Goal: Task Accomplishment & Management: Complete application form

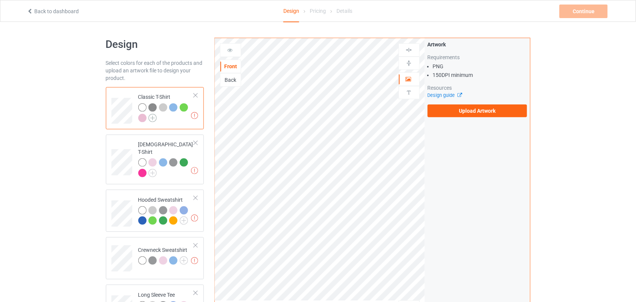
click at [155, 116] on img at bounding box center [153, 118] width 8 height 8
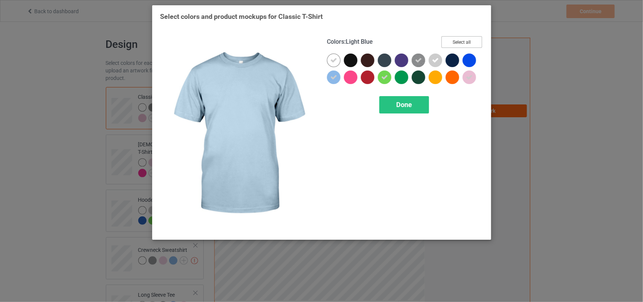
click at [470, 37] on button "Select all" at bounding box center [462, 42] width 41 height 12
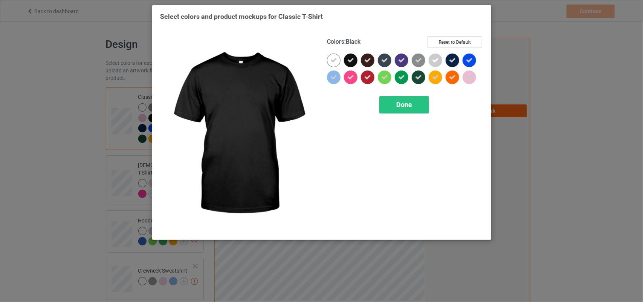
click at [352, 54] on div at bounding box center [351, 61] width 14 height 14
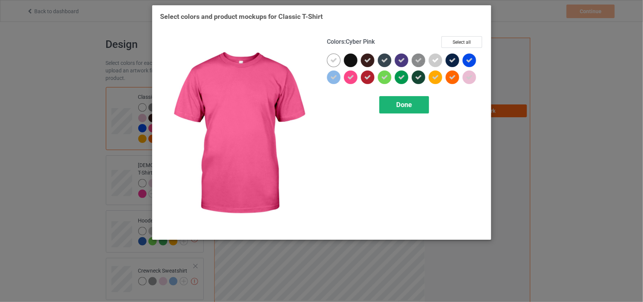
click at [389, 105] on div "Done" at bounding box center [405, 104] width 50 height 17
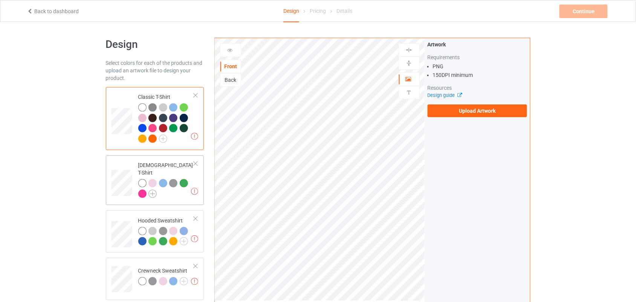
click at [153, 190] on img at bounding box center [153, 194] width 8 height 8
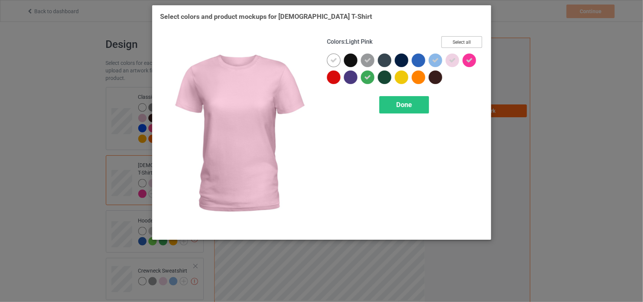
click at [451, 46] on button "Select all" at bounding box center [462, 42] width 41 height 12
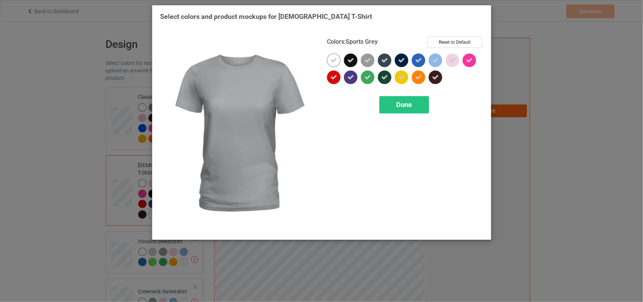
click at [355, 61] on div at bounding box center [351, 61] width 14 height 14
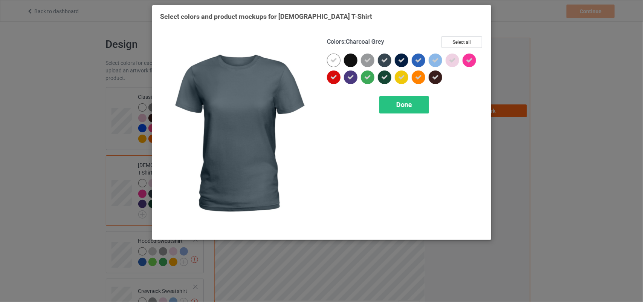
click at [398, 58] on icon at bounding box center [401, 60] width 7 height 7
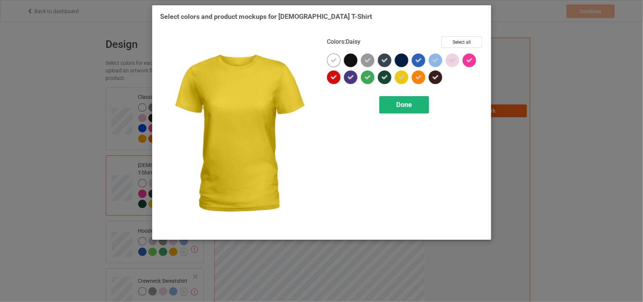
click at [398, 102] on span "Done" at bounding box center [405, 105] width 16 height 8
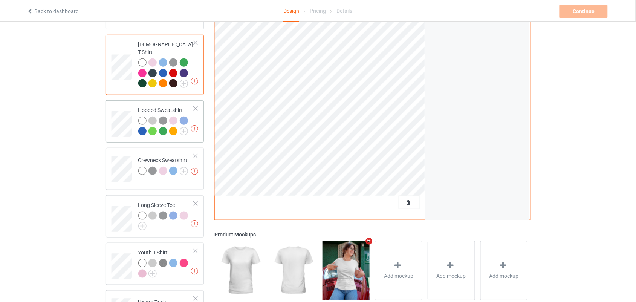
scroll to position [121, 0]
click at [182, 127] on img at bounding box center [184, 131] width 8 height 8
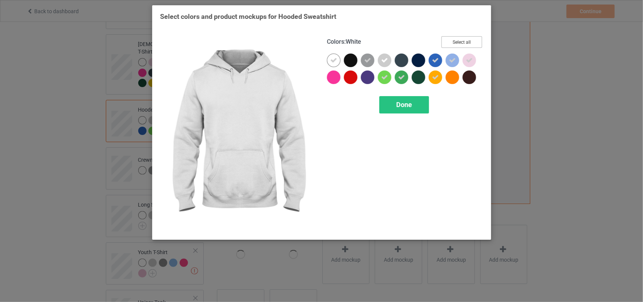
click at [455, 42] on button "Select all" at bounding box center [462, 42] width 41 height 12
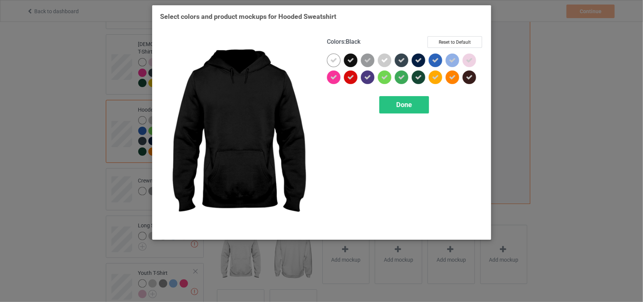
click at [351, 56] on div at bounding box center [351, 61] width 14 height 14
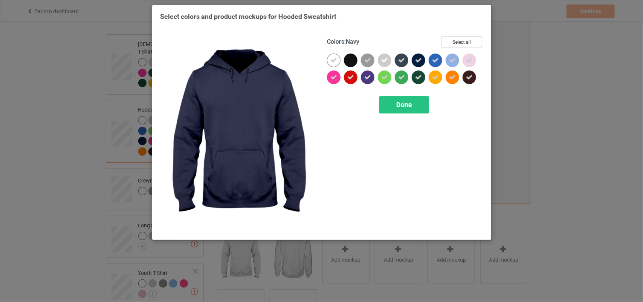
click at [423, 59] on div at bounding box center [419, 61] width 14 height 14
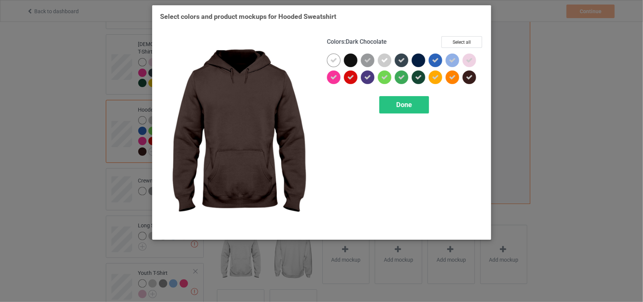
click at [474, 75] on div at bounding box center [470, 77] width 14 height 14
click at [414, 106] on div "Done" at bounding box center [405, 104] width 50 height 17
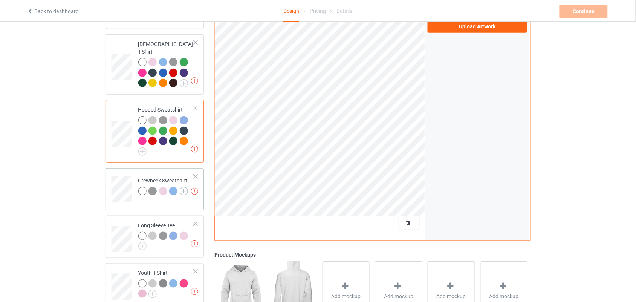
click at [185, 187] on img at bounding box center [184, 191] width 8 height 8
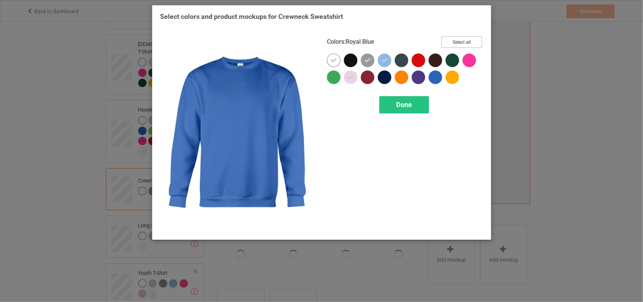
click at [455, 40] on button "Select all" at bounding box center [462, 42] width 41 height 12
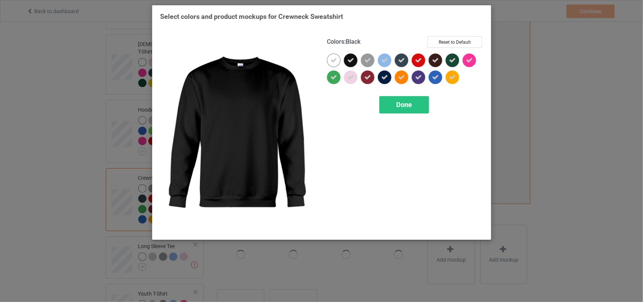
click at [352, 55] on div at bounding box center [351, 61] width 14 height 14
click at [404, 58] on icon at bounding box center [401, 60] width 7 height 7
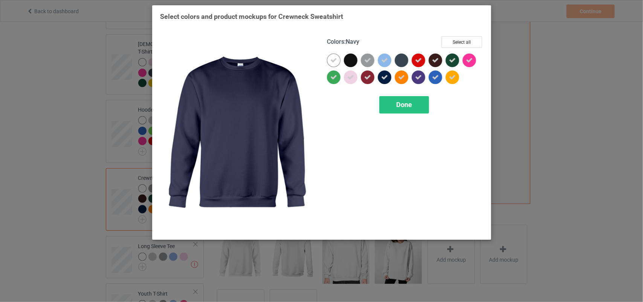
click at [381, 82] on div at bounding box center [385, 77] width 14 height 14
click at [408, 101] on span "Done" at bounding box center [405, 105] width 16 height 8
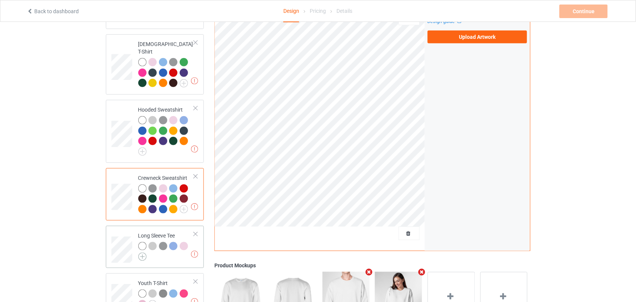
click at [144, 253] on img at bounding box center [142, 257] width 8 height 8
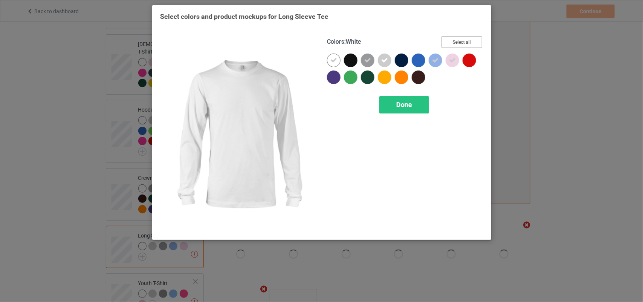
click at [458, 40] on button "Select all" at bounding box center [462, 42] width 41 height 12
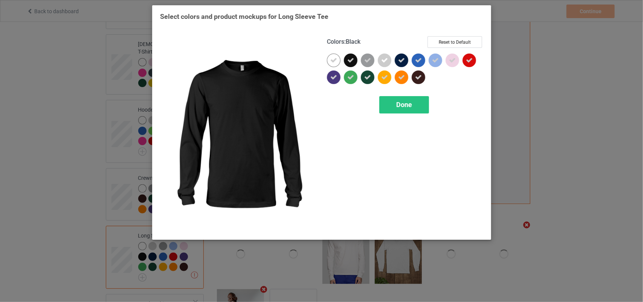
click at [354, 57] on icon at bounding box center [351, 60] width 7 height 7
click at [411, 58] on div at bounding box center [403, 62] width 17 height 17
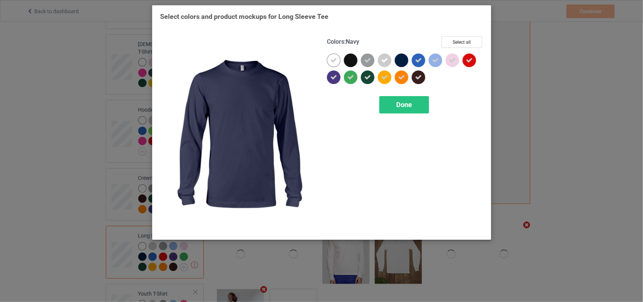
click at [404, 60] on div at bounding box center [402, 61] width 14 height 14
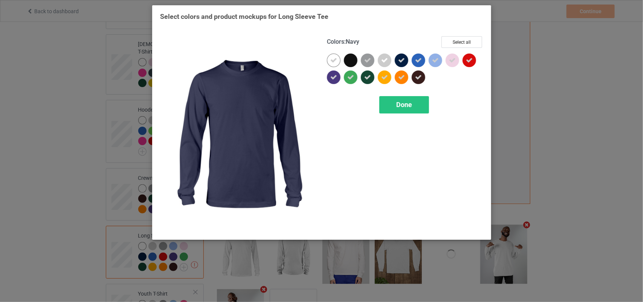
click at [404, 60] on icon at bounding box center [401, 60] width 7 height 7
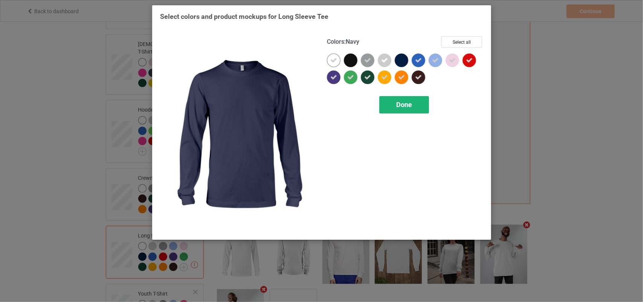
click at [401, 101] on span "Done" at bounding box center [405, 105] width 16 height 8
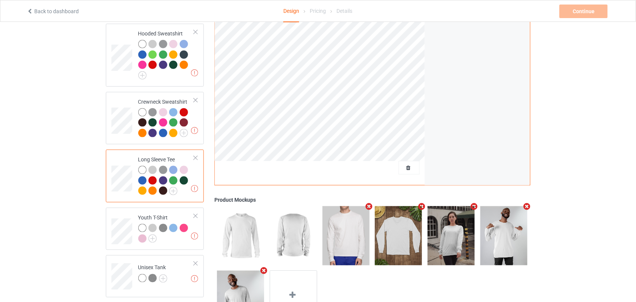
scroll to position [208, 0]
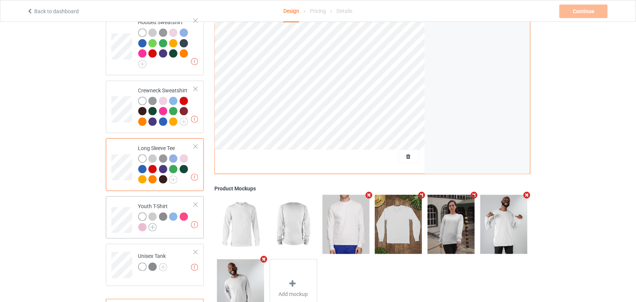
click at [151, 223] on img at bounding box center [153, 227] width 8 height 8
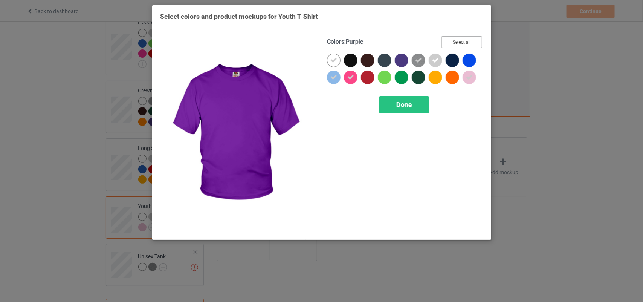
click at [455, 42] on button "Select all" at bounding box center [462, 42] width 41 height 12
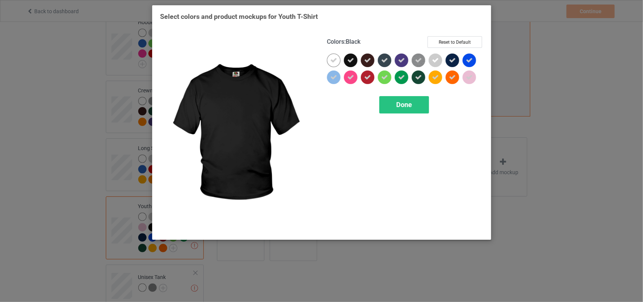
click at [352, 58] on icon at bounding box center [351, 60] width 7 height 7
click at [453, 57] on icon at bounding box center [452, 60] width 7 height 7
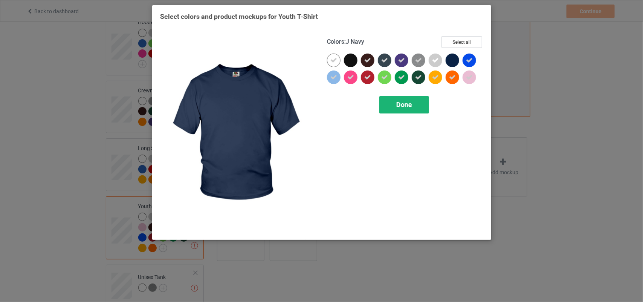
click at [408, 97] on div "Done" at bounding box center [405, 104] width 50 height 17
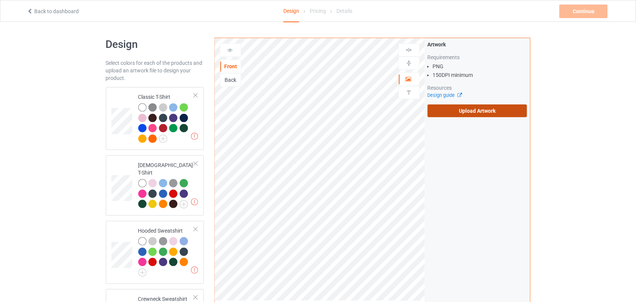
click at [464, 113] on label "Upload Artwork" at bounding box center [478, 110] width 100 height 13
click at [0, 0] on input "Upload Artwork" at bounding box center [0, 0] width 0 height 0
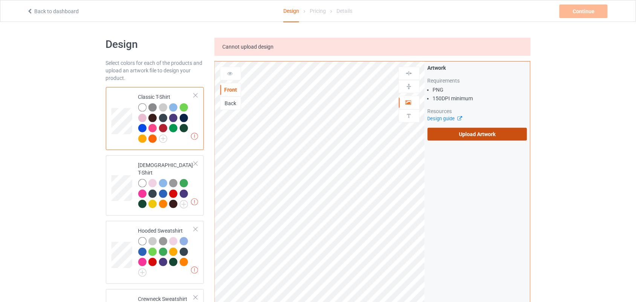
click at [474, 137] on label "Upload Artwork" at bounding box center [478, 134] width 100 height 13
click at [0, 0] on input "Upload Artwork" at bounding box center [0, 0] width 0 height 0
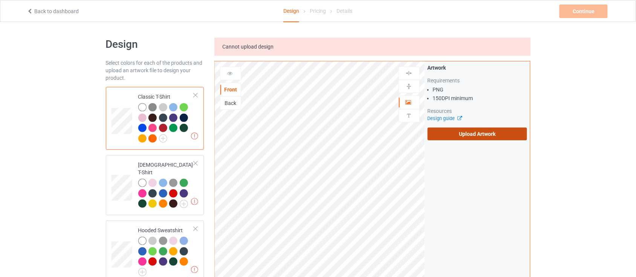
click at [453, 136] on label "Upload Artwork" at bounding box center [478, 134] width 100 height 13
click at [0, 0] on input "Upload Artwork" at bounding box center [0, 0] width 0 height 0
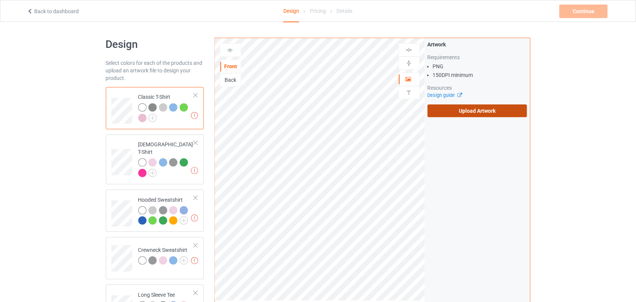
click at [464, 113] on label "Upload Artwork" at bounding box center [478, 110] width 100 height 13
click at [0, 0] on input "Upload Artwork" at bounding box center [0, 0] width 0 height 0
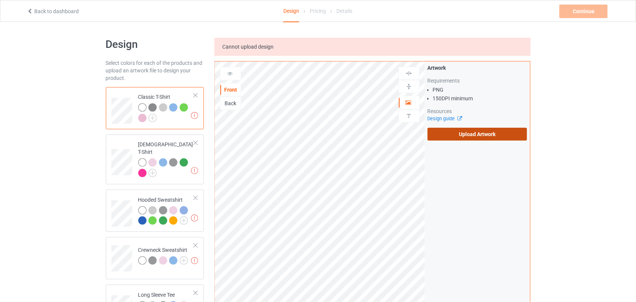
click at [470, 139] on label "Upload Artwork" at bounding box center [478, 134] width 100 height 13
click at [0, 0] on input "Upload Artwork" at bounding box center [0, 0] width 0 height 0
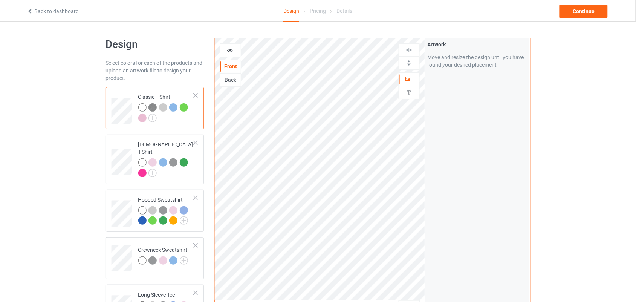
click at [229, 48] on icon at bounding box center [230, 48] width 6 height 5
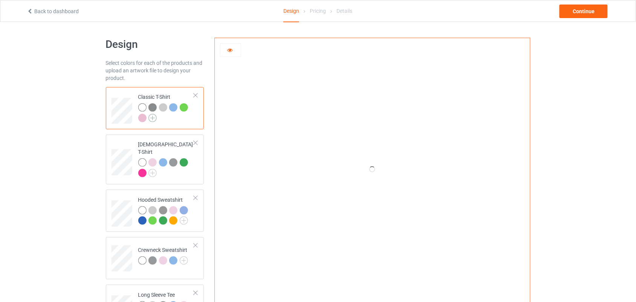
click at [151, 121] on img at bounding box center [153, 118] width 8 height 8
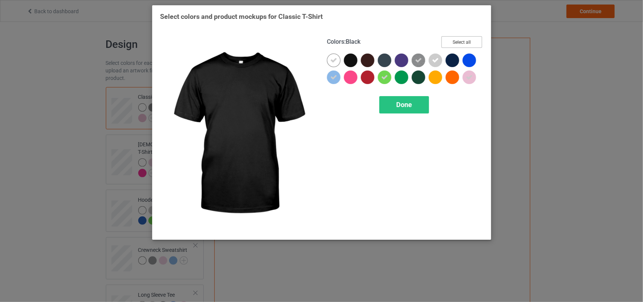
click at [456, 44] on button "Select all" at bounding box center [462, 42] width 41 height 12
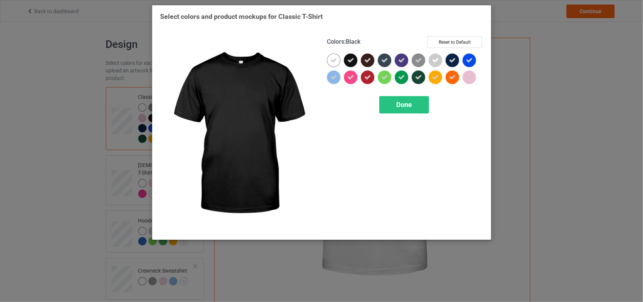
click at [353, 58] on icon at bounding box center [351, 60] width 7 height 7
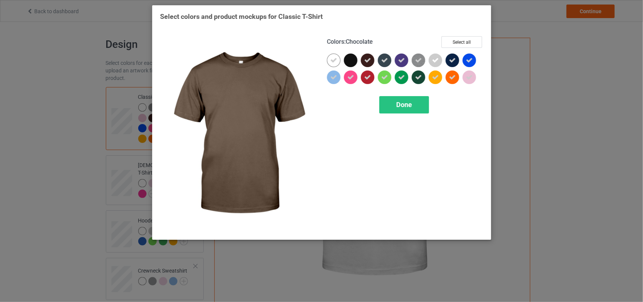
click at [369, 58] on icon at bounding box center [368, 60] width 7 height 7
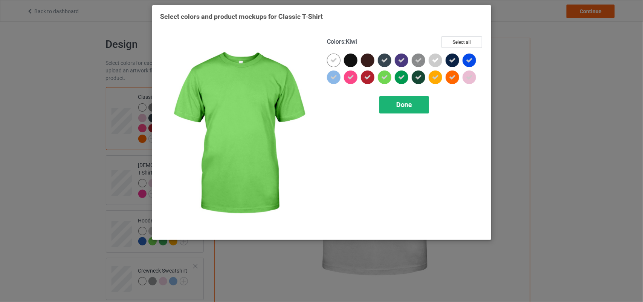
click at [387, 97] on div "Done" at bounding box center [405, 104] width 50 height 17
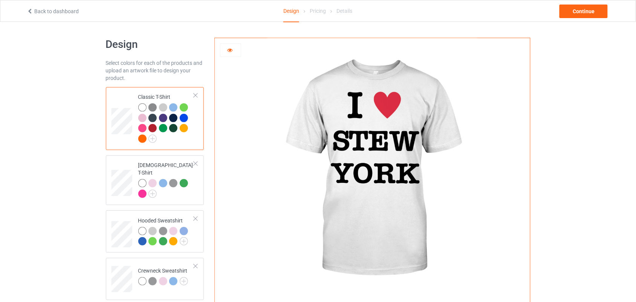
click at [230, 52] on icon at bounding box center [230, 48] width 6 height 5
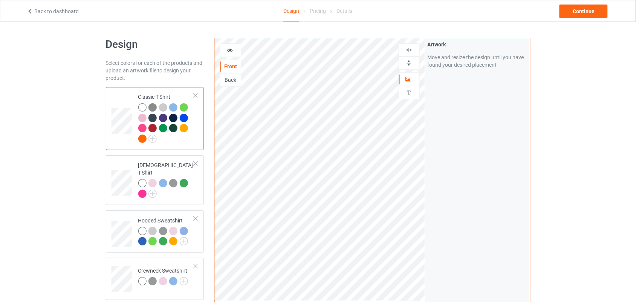
click at [233, 51] on icon at bounding box center [230, 48] width 6 height 5
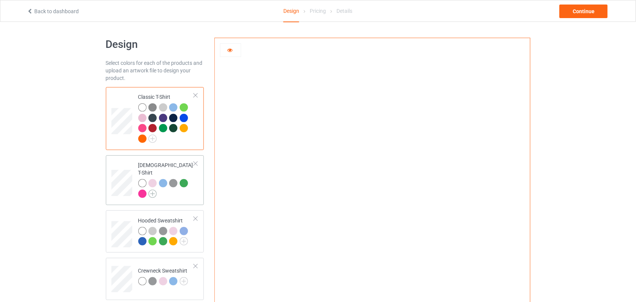
click at [150, 190] on img at bounding box center [153, 194] width 8 height 8
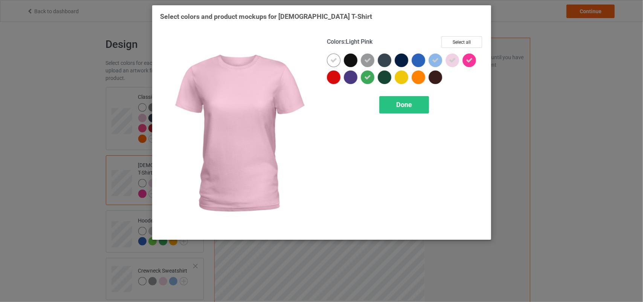
click at [464, 34] on div "Colors : Light Pink Select all Done" at bounding box center [405, 134] width 167 height 206
click at [463, 35] on div "Colors : Light Pink Select all Done" at bounding box center [405, 134] width 167 height 206
click at [456, 40] on button "Select all" at bounding box center [462, 42] width 41 height 12
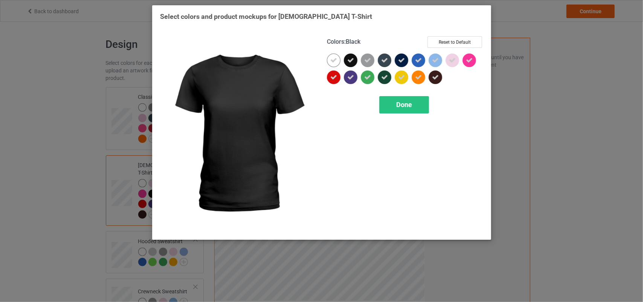
click at [352, 64] on div at bounding box center [351, 61] width 14 height 14
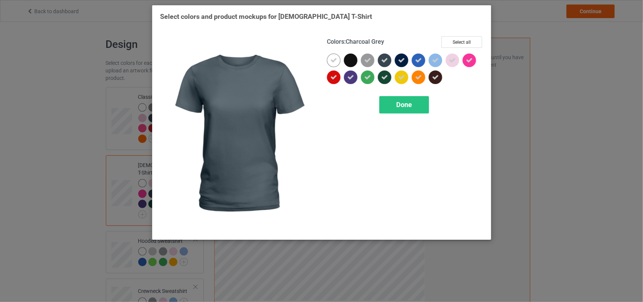
click at [386, 62] on icon at bounding box center [384, 60] width 7 height 7
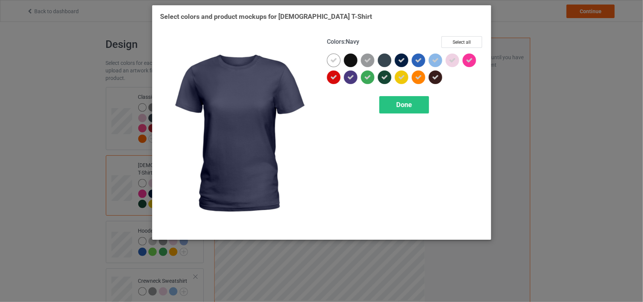
click at [410, 60] on div at bounding box center [403, 62] width 17 height 17
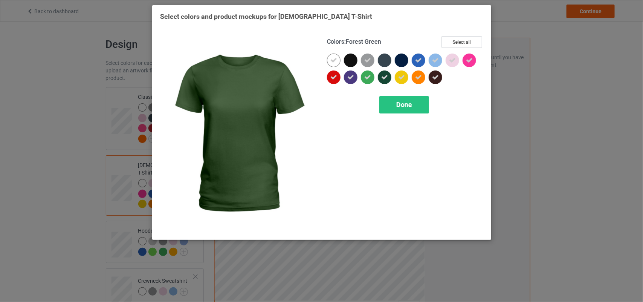
click at [385, 76] on icon at bounding box center [384, 77] width 7 height 7
click at [401, 104] on span "Done" at bounding box center [405, 105] width 16 height 8
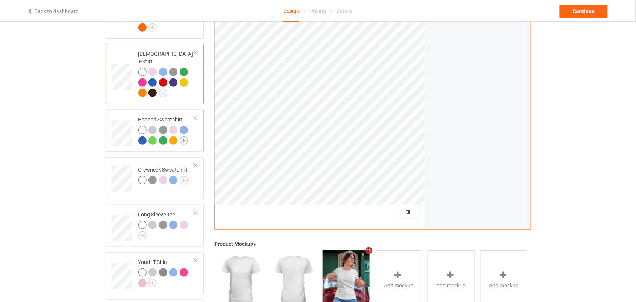
scroll to position [74, 0]
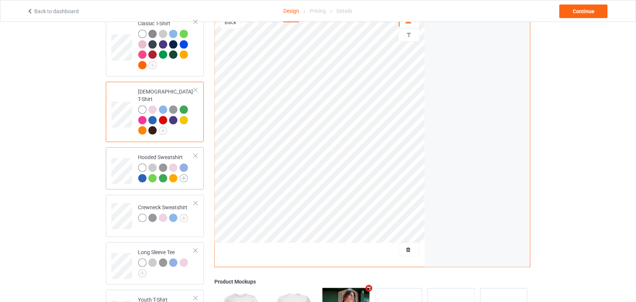
click at [184, 174] on img at bounding box center [184, 178] width 8 height 8
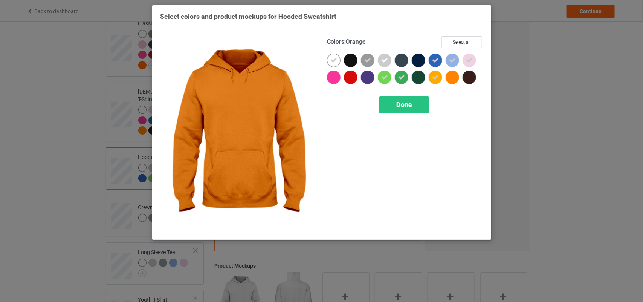
click at [453, 76] on div at bounding box center [453, 77] width 14 height 14
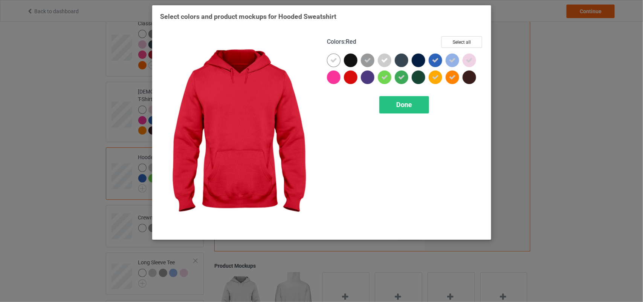
click at [354, 77] on div at bounding box center [351, 77] width 14 height 14
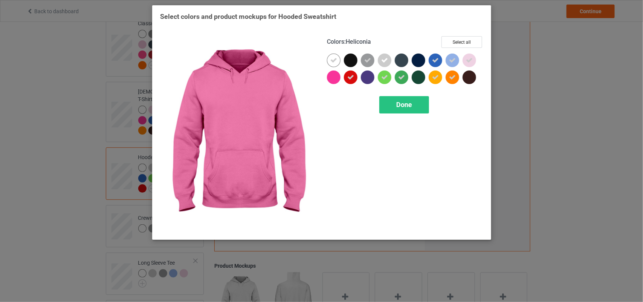
click at [338, 76] on div at bounding box center [335, 78] width 17 height 17
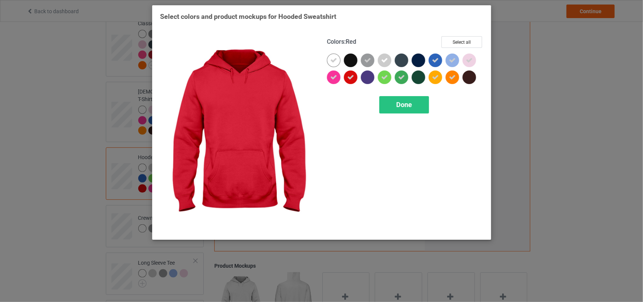
click at [386, 114] on div "Colors : Red Select all Done" at bounding box center [405, 134] width 167 height 206
click at [404, 104] on span "Done" at bounding box center [405, 105] width 16 height 8
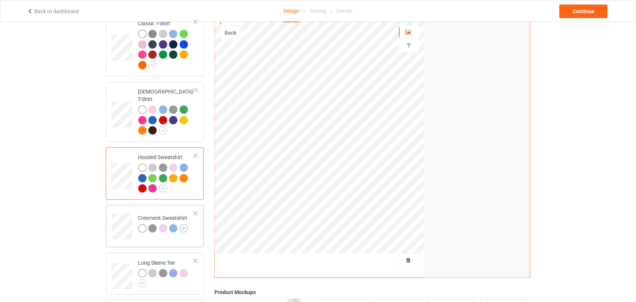
click at [186, 224] on img at bounding box center [184, 228] width 8 height 8
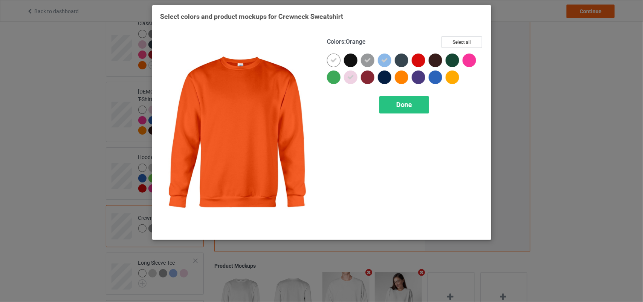
click at [404, 78] on div at bounding box center [402, 77] width 14 height 14
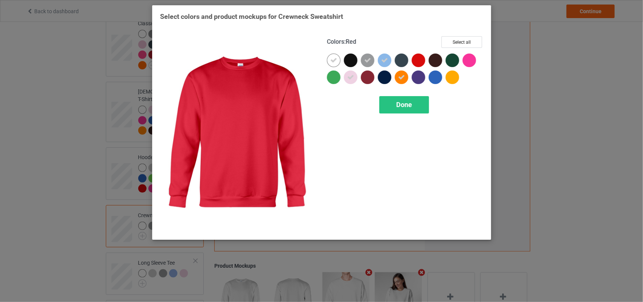
click at [418, 63] on div at bounding box center [419, 61] width 14 height 14
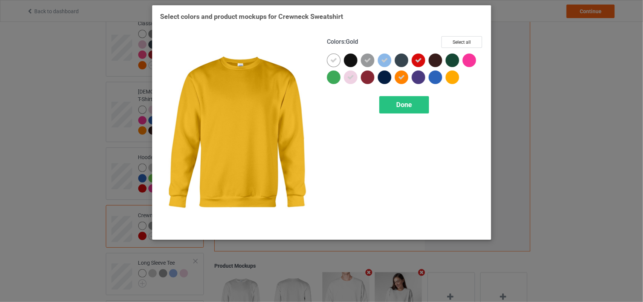
drag, startPoint x: 449, startPoint y: 74, endPoint x: 445, endPoint y: 77, distance: 5.9
click at [449, 74] on div at bounding box center [453, 77] width 14 height 14
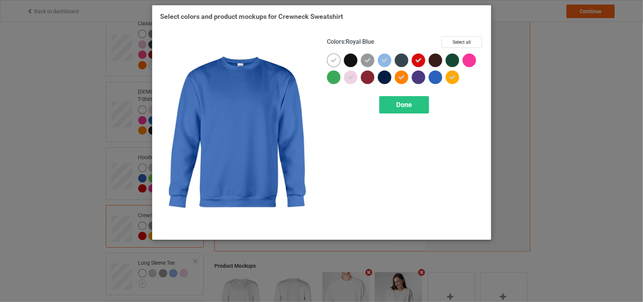
click at [440, 77] on div at bounding box center [436, 77] width 14 height 14
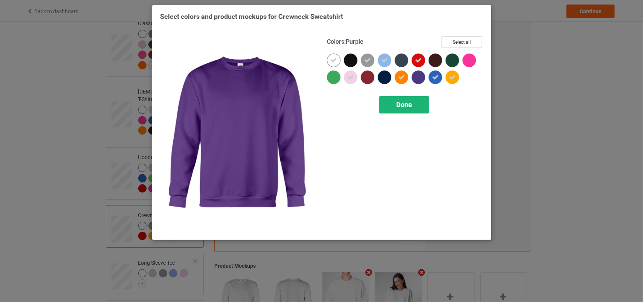
click at [391, 102] on div "Done" at bounding box center [405, 104] width 50 height 17
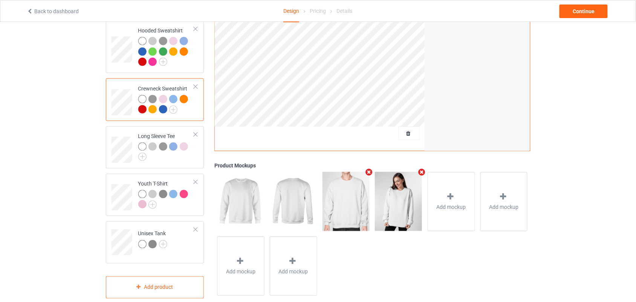
scroll to position [205, 0]
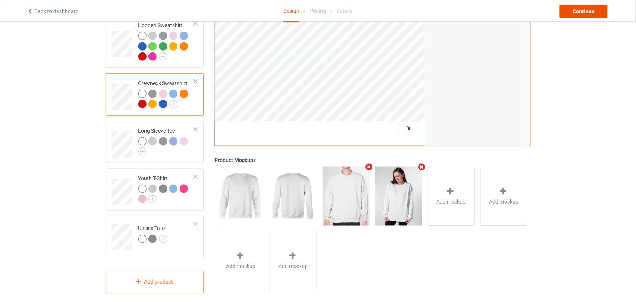
click at [585, 12] on div "Continue" at bounding box center [584, 12] width 48 height 14
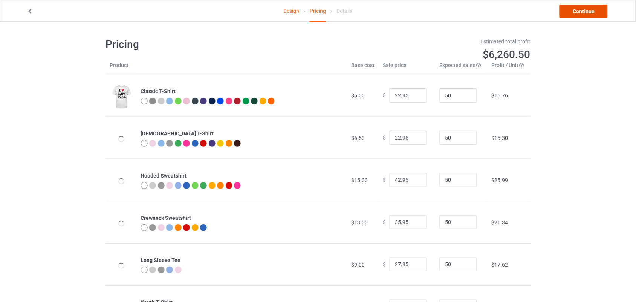
click at [585, 11] on link "Continue" at bounding box center [584, 12] width 48 height 14
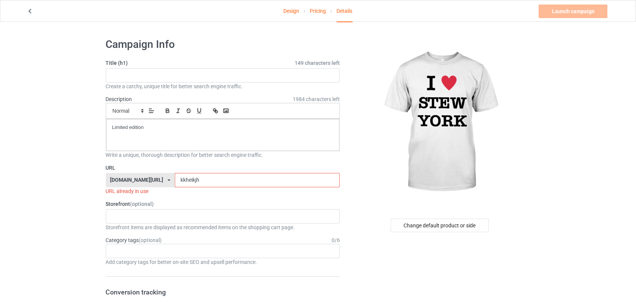
click at [184, 174] on input "kkheikjh" at bounding box center [257, 180] width 165 height 14
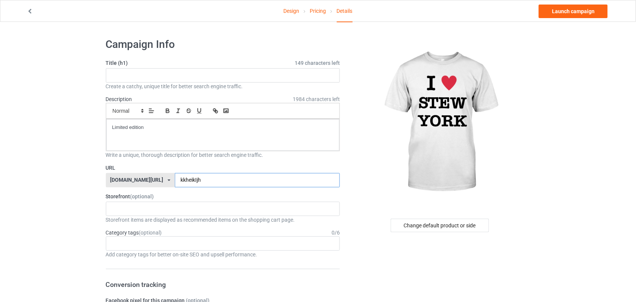
click at [175, 178] on input "kkheikIjh" at bounding box center [257, 180] width 165 height 14
type input "kheikIjh"
click at [155, 70] on input "text" at bounding box center [223, 75] width 234 height 14
click at [579, 8] on link "Launch campaign" at bounding box center [573, 12] width 69 height 14
